Goal: Find specific page/section

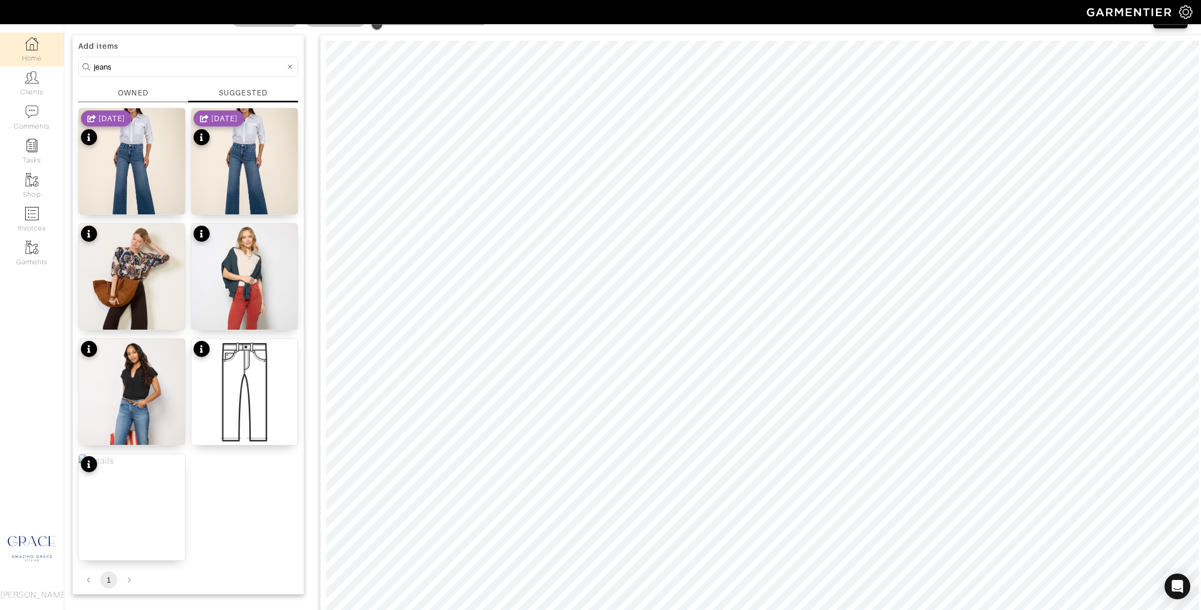
click at [30, 42] on img at bounding box center [31, 43] width 13 height 13
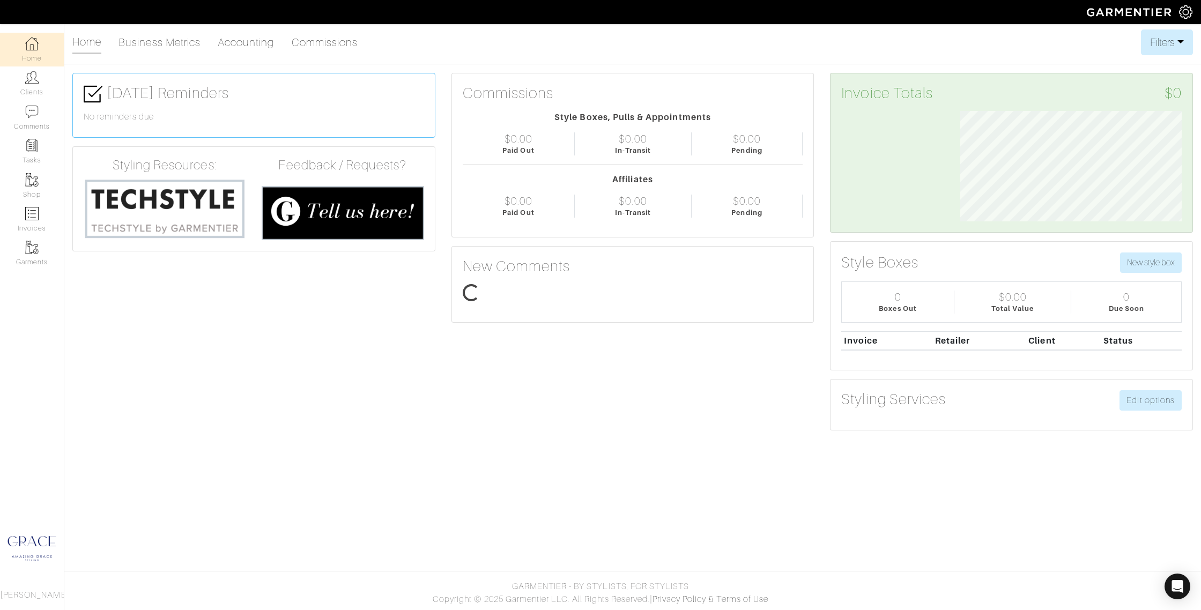
scroll to position [110, 238]
click at [32, 120] on link "Comments" at bounding box center [32, 118] width 64 height 34
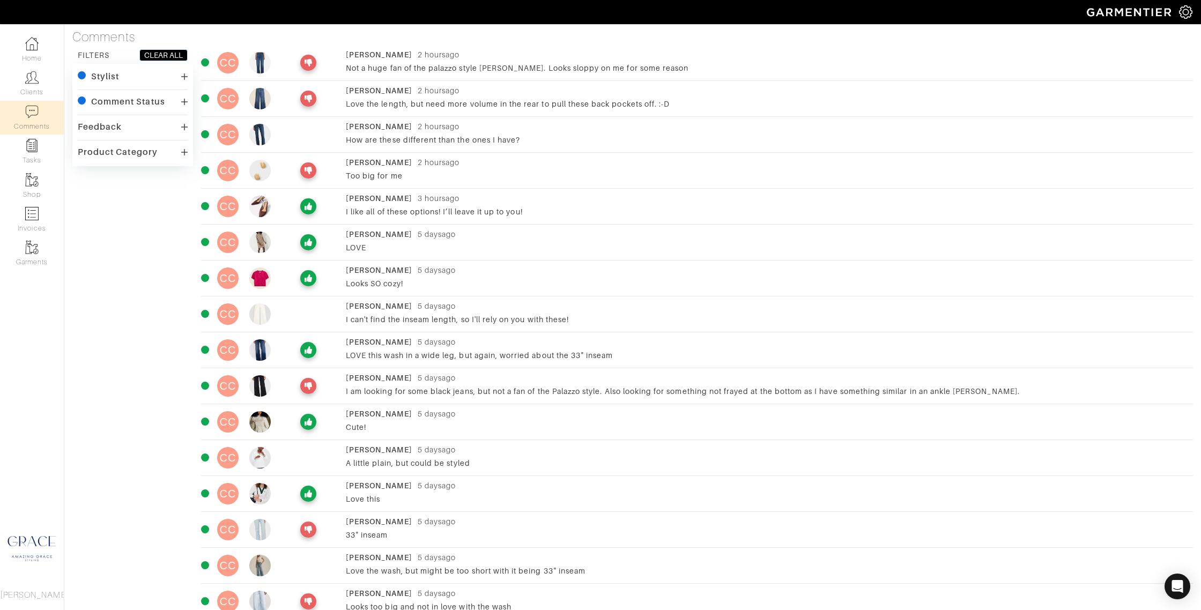
click at [305, 61] on icon at bounding box center [309, 63] width 8 height 8
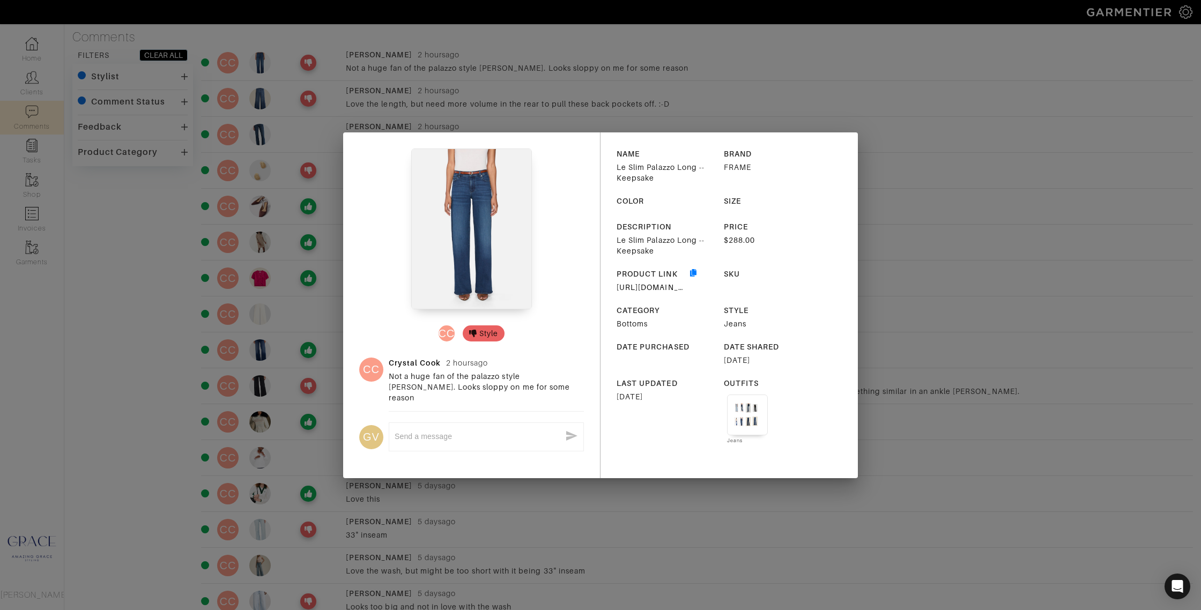
drag, startPoint x: 100, startPoint y: 197, endPoint x: 110, endPoint y: 196, distance: 10.3
click at [100, 198] on div "CC Style CC Crystal Cook 2 hours ago Not a huge fan of the palazzo style jean. …" at bounding box center [600, 305] width 1201 height 610
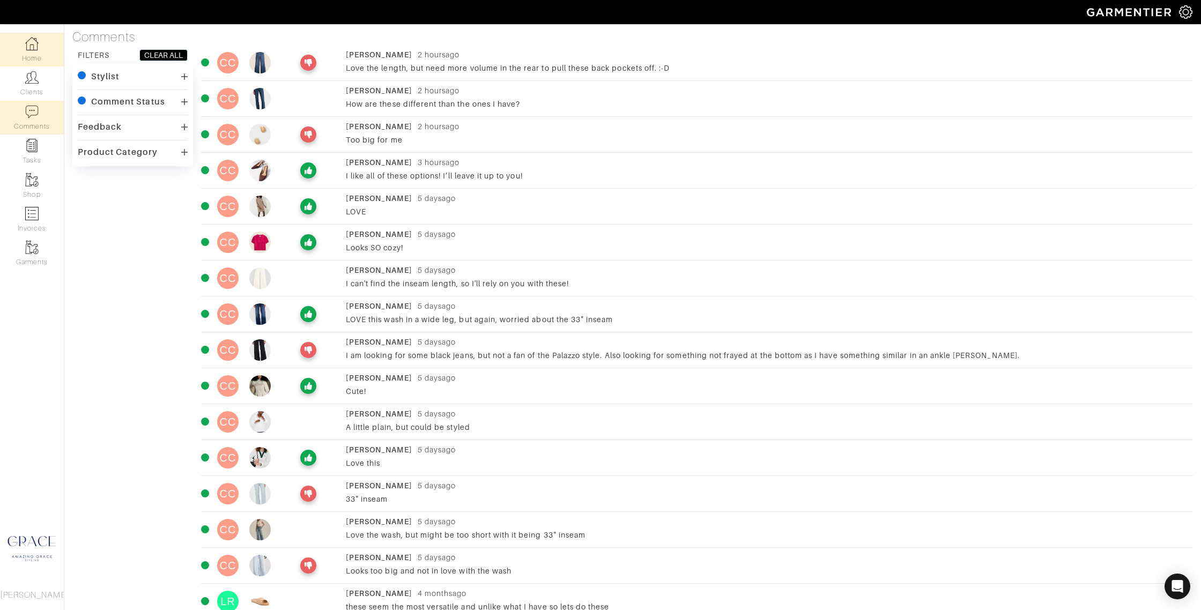
click at [39, 48] on link "Home" at bounding box center [32, 50] width 64 height 34
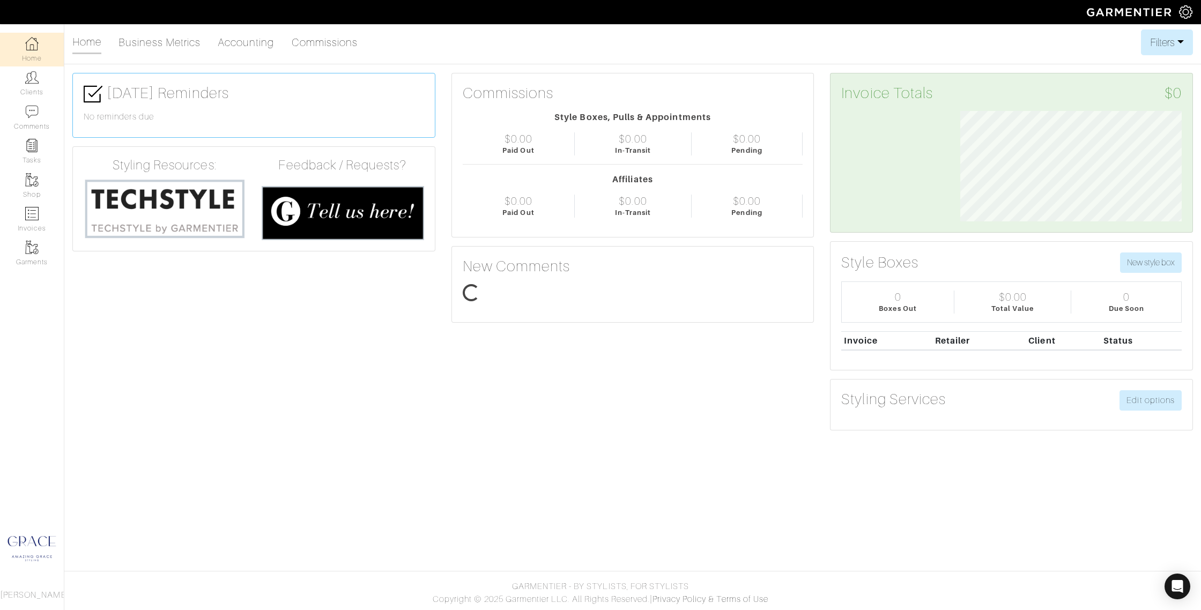
scroll to position [110, 238]
click at [36, 81] on img at bounding box center [31, 77] width 13 height 13
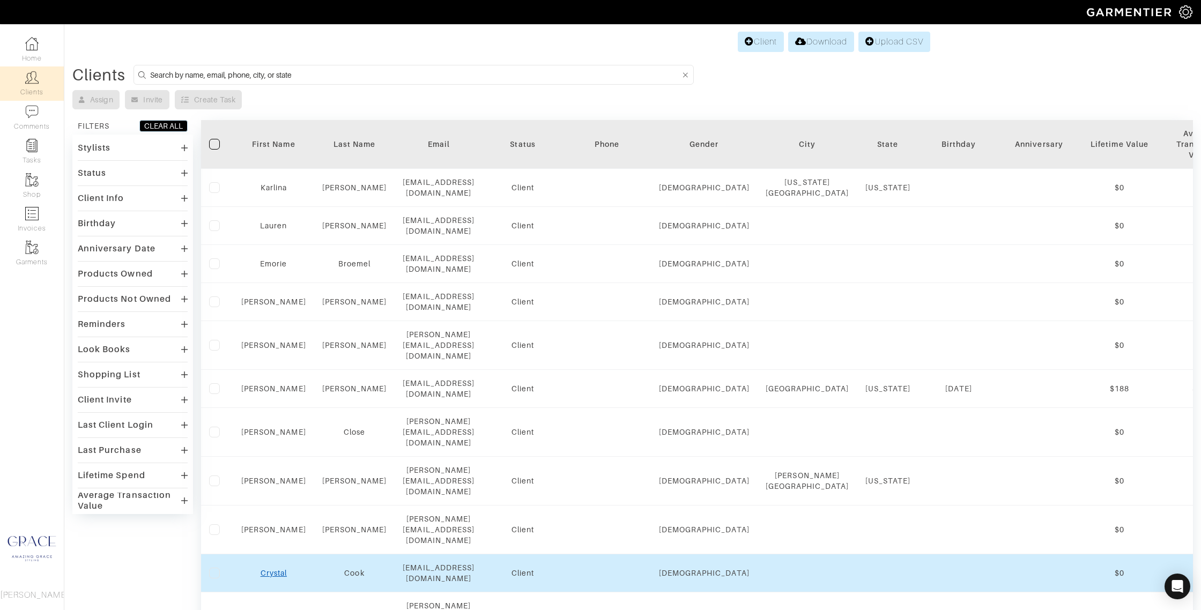
click at [276, 569] on link "Crystal" at bounding box center [274, 573] width 26 height 9
